Goal: Task Accomplishment & Management: Manage account settings

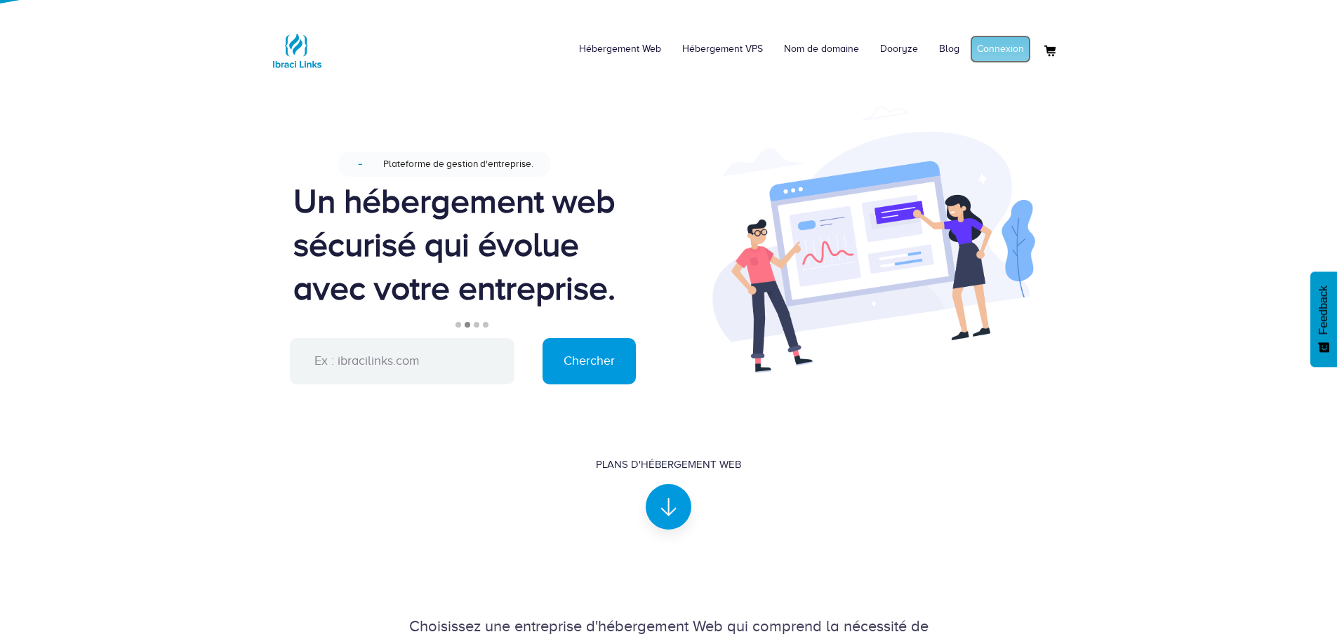
click at [994, 49] on link "Connexion" at bounding box center [1000, 49] width 61 height 28
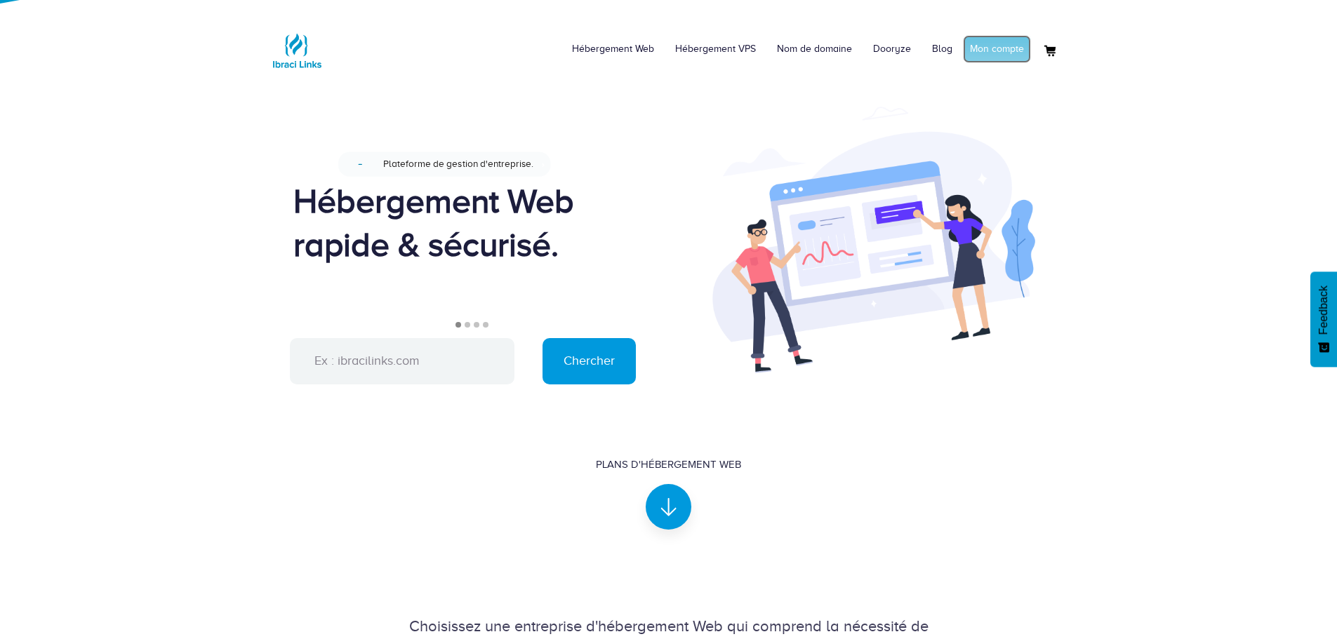
click at [999, 49] on link "Mon compte" at bounding box center [997, 49] width 68 height 28
click at [1007, 44] on link "Connexion" at bounding box center [1000, 49] width 61 height 28
